Goal: Task Accomplishment & Management: Use online tool/utility

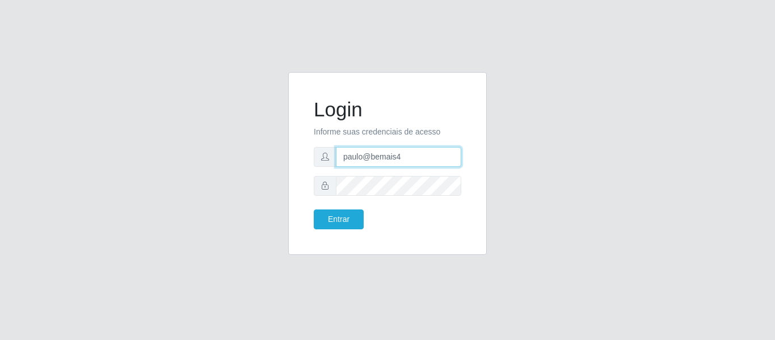
drag, startPoint x: 409, startPoint y: 157, endPoint x: 303, endPoint y: 162, distance: 105.6
click at [303, 162] on div "Login Informe suas credenciais de acesso paulo@bemais4 Entrar" at bounding box center [387, 163] width 170 height 154
type input "juliomarques@carone"
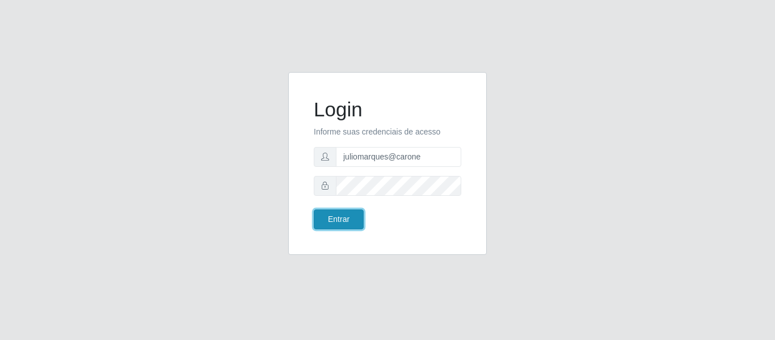
click at [342, 219] on button "Entrar" at bounding box center [339, 219] width 50 height 20
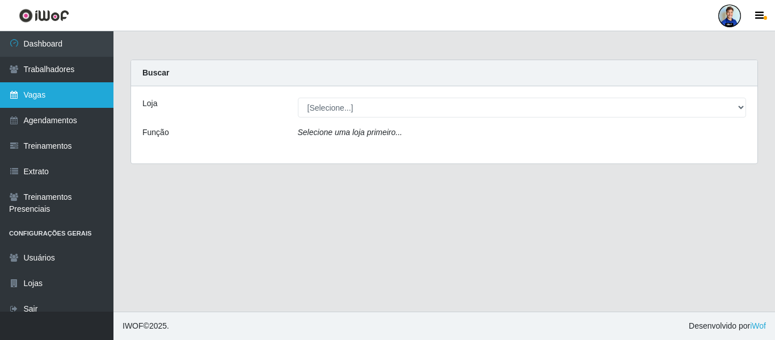
click at [36, 100] on link "Vagas" at bounding box center [56, 95] width 113 height 26
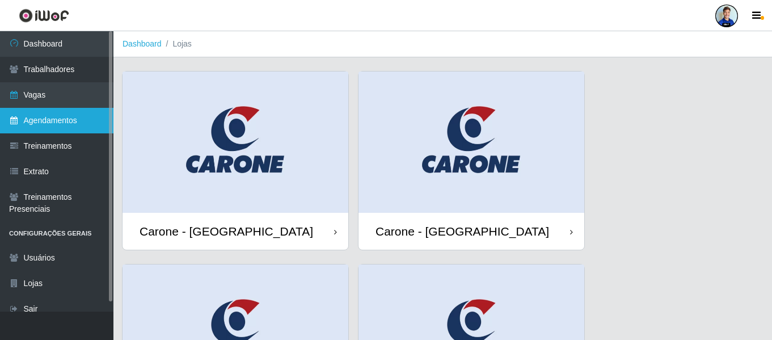
click at [46, 126] on link "Agendamentos" at bounding box center [56, 121] width 113 height 26
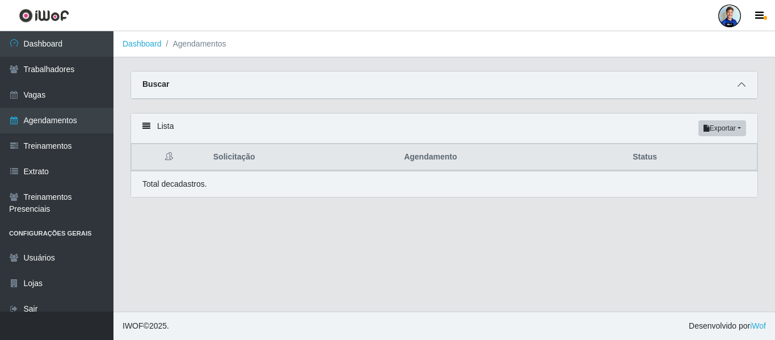
click at [738, 84] on icon at bounding box center [741, 85] width 8 height 8
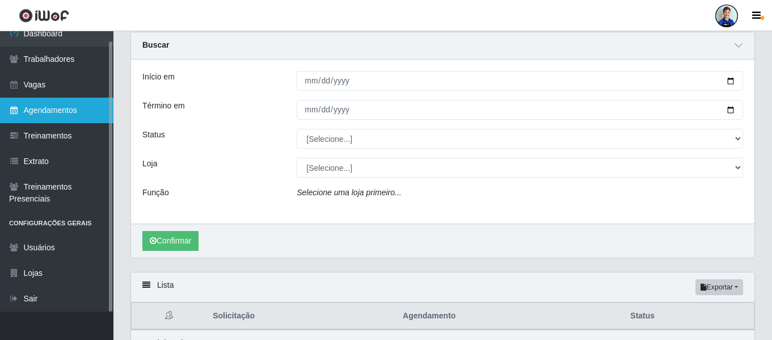
scroll to position [40, 0]
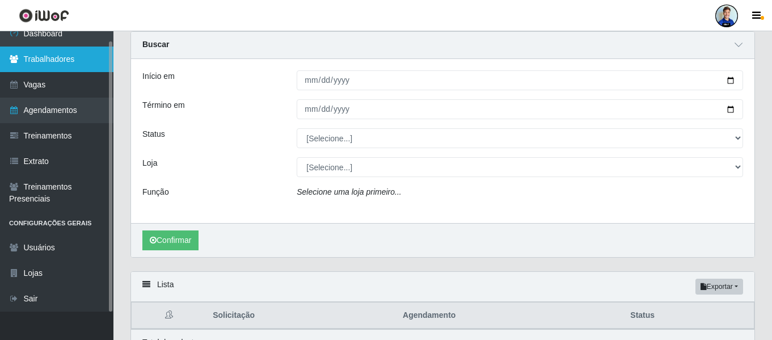
click at [74, 60] on link "Trabalhadores" at bounding box center [56, 59] width 113 height 26
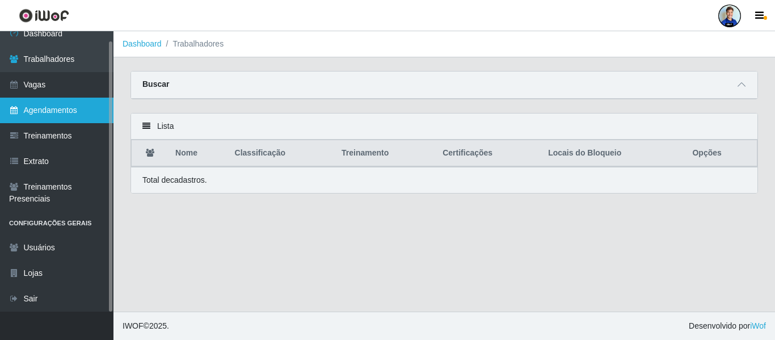
click at [57, 118] on link "Agendamentos" at bounding box center [56, 111] width 113 height 26
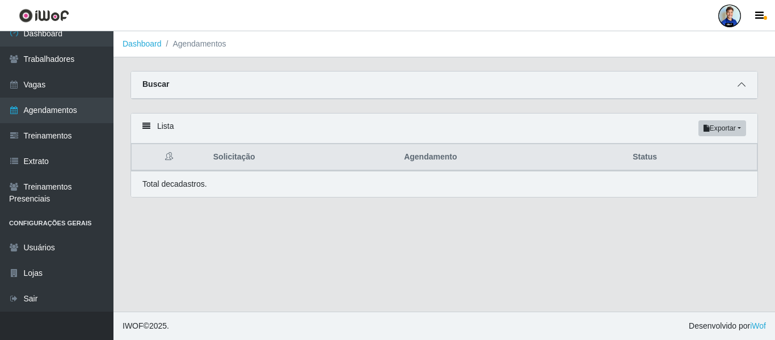
click at [743, 87] on icon at bounding box center [741, 85] width 8 height 8
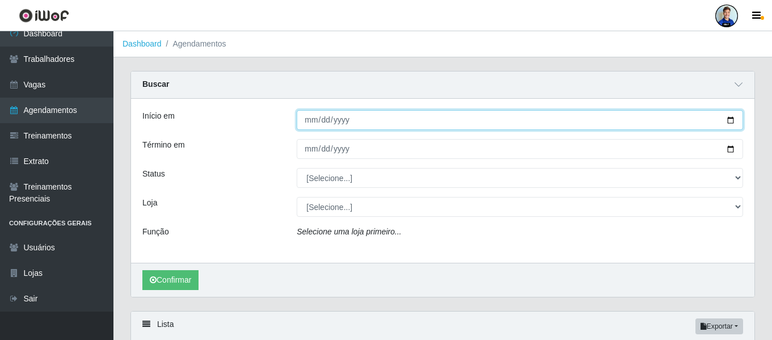
click at [308, 128] on input "Início em" at bounding box center [520, 120] width 446 height 20
type input "[DATE]"
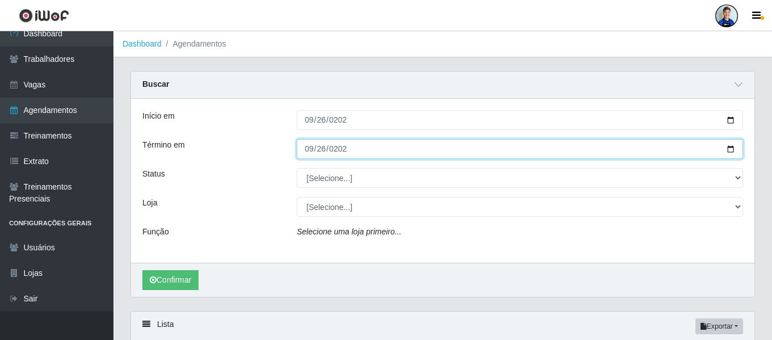
type input "[DATE]"
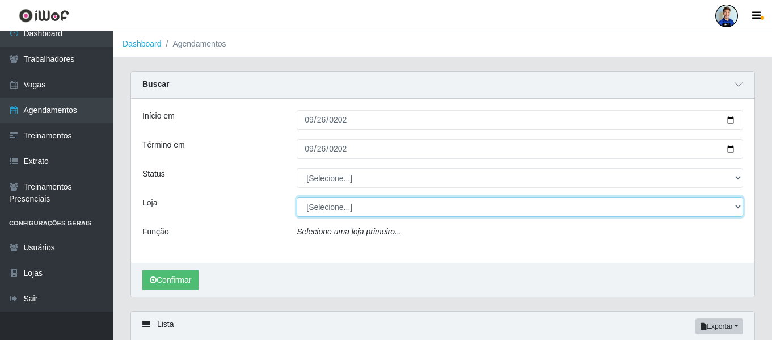
click at [315, 204] on select "[Selecione...] [GEOGRAPHIC_DATA] - [GEOGRAPHIC_DATA] [GEOGRAPHIC_DATA] - [GEOGR…" at bounding box center [520, 207] width 446 height 20
select select "507"
click at [297, 197] on select "[Selecione...] [GEOGRAPHIC_DATA] - [GEOGRAPHIC_DATA] [GEOGRAPHIC_DATA] - [GEOGR…" at bounding box center [520, 207] width 446 height 20
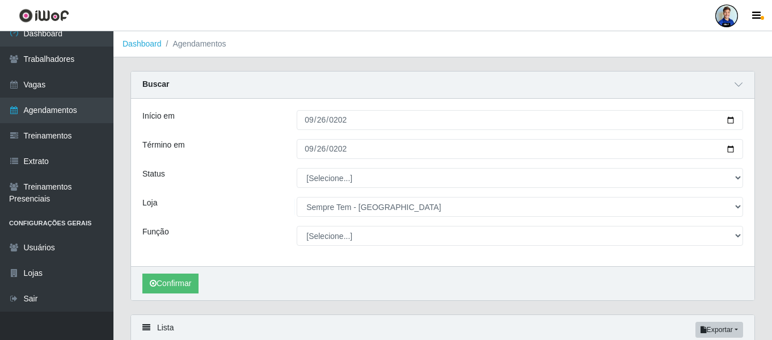
click at [171, 273] on div "Confirmar" at bounding box center [442, 283] width 623 height 34
click at [171, 281] on button "Confirmar" at bounding box center [170, 283] width 56 height 20
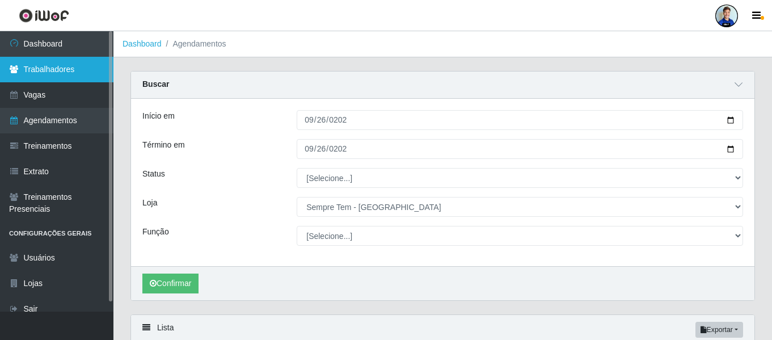
click at [79, 81] on link "Trabalhadores" at bounding box center [56, 70] width 113 height 26
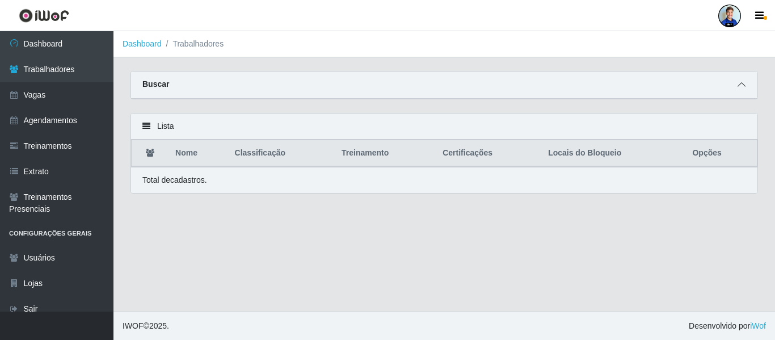
click at [742, 88] on icon at bounding box center [741, 85] width 8 height 8
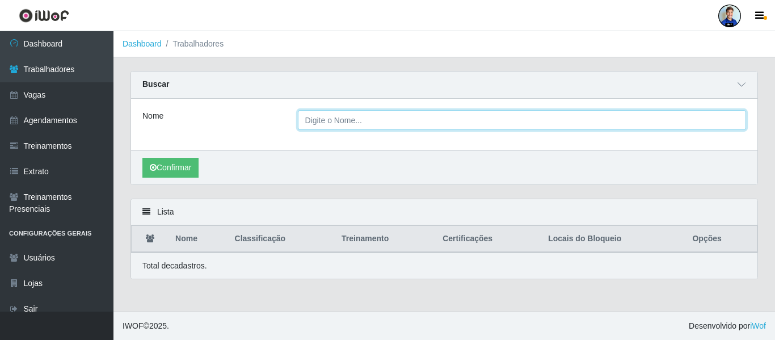
click at [357, 124] on input "Nome" at bounding box center [522, 120] width 449 height 20
type input "j"
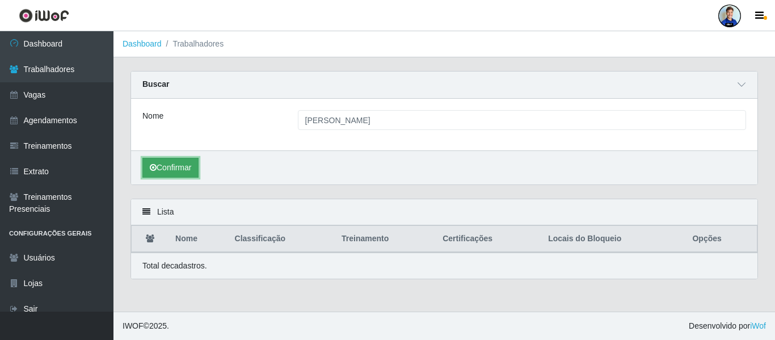
click at [194, 167] on button "Confirmar" at bounding box center [170, 168] width 56 height 20
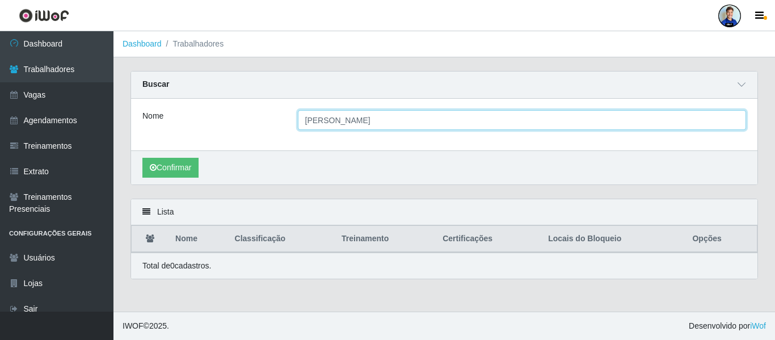
click at [417, 122] on input "[PERSON_NAME]" at bounding box center [522, 120] width 449 height 20
type input "[PERSON_NAME]"
click at [142, 158] on button "Confirmar" at bounding box center [170, 168] width 56 height 20
click at [372, 126] on input "[PERSON_NAME]" at bounding box center [522, 120] width 449 height 20
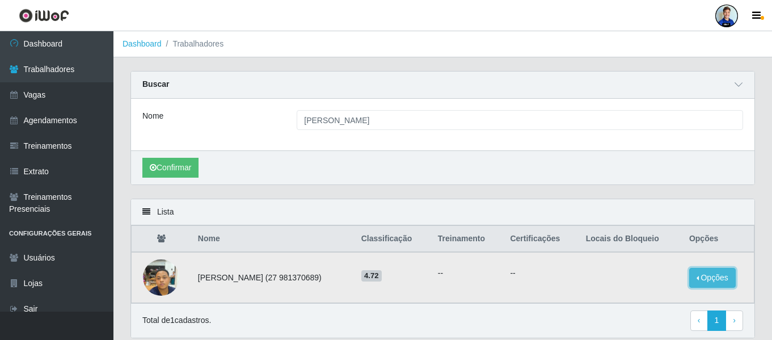
click at [717, 272] on button "Opções" at bounding box center [712, 278] width 46 height 20
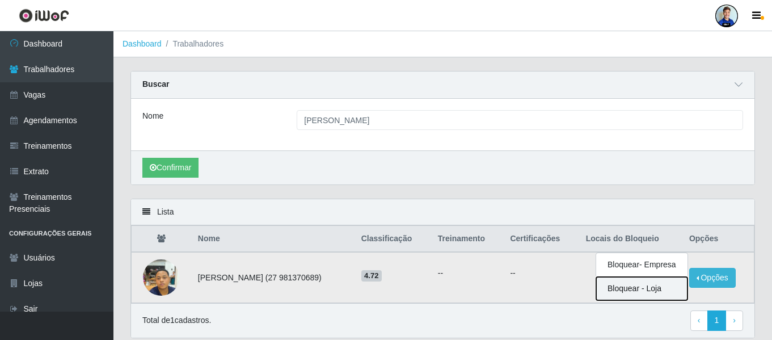
click at [657, 287] on button "Bloquear - Loja" at bounding box center [641, 288] width 91 height 23
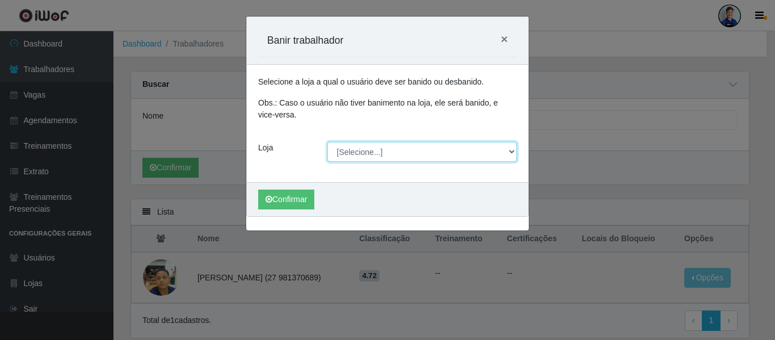
click at [365, 151] on select "[Selecione...] [GEOGRAPHIC_DATA] - [GEOGRAPHIC_DATA] [GEOGRAPHIC_DATA] - [GEOGR…" at bounding box center [422, 152] width 190 height 20
select select "507"
click at [327, 142] on select "[Selecione...] [GEOGRAPHIC_DATA] - [GEOGRAPHIC_DATA] [GEOGRAPHIC_DATA] - [GEOGR…" at bounding box center [422, 152] width 190 height 20
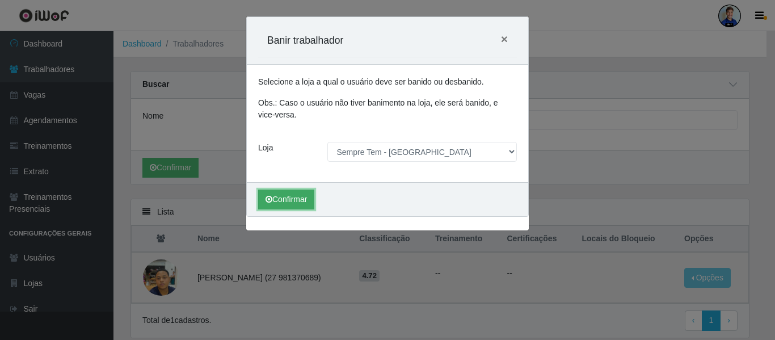
click at [300, 195] on button "Confirmar" at bounding box center [286, 199] width 56 height 20
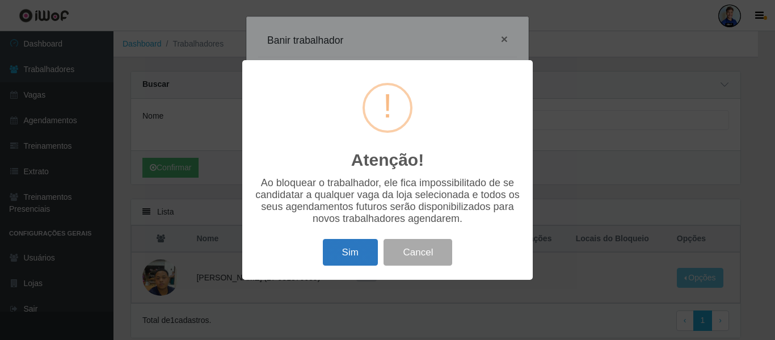
click at [351, 264] on button "Sim" at bounding box center [350, 252] width 55 height 27
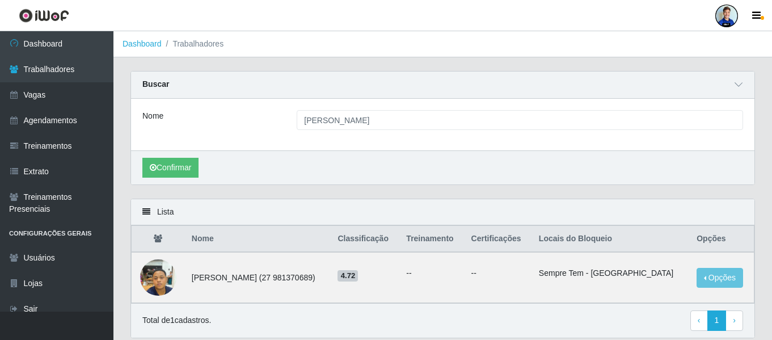
scroll to position [12, 0]
